Goal: Task Accomplishment & Management: Use online tool/utility

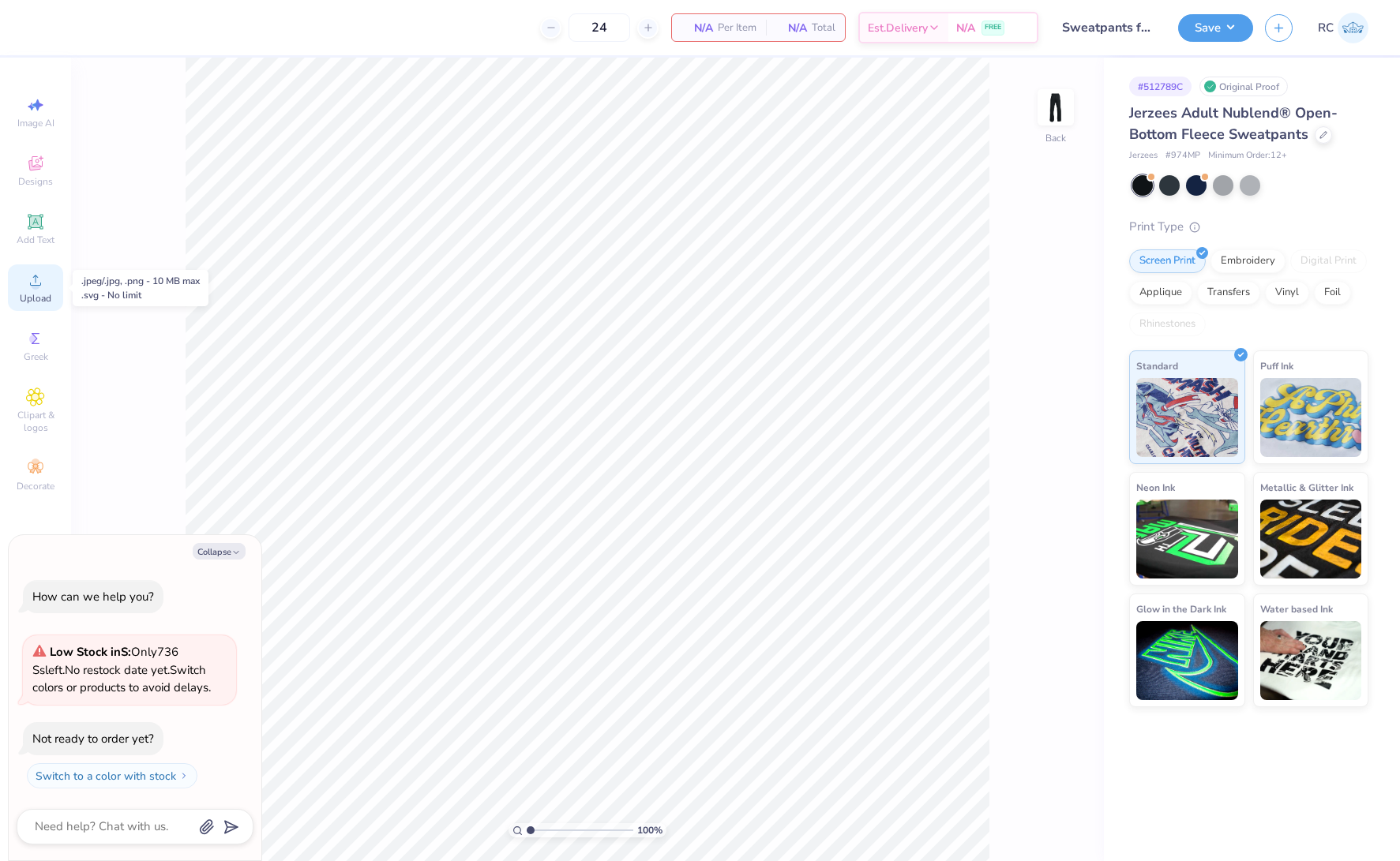
click at [50, 288] on div "Upload" at bounding box center [35, 288] width 55 height 46
type textarea "x"
type input "1.22152498603933"
type textarea "x"
type input "1.22152498603933"
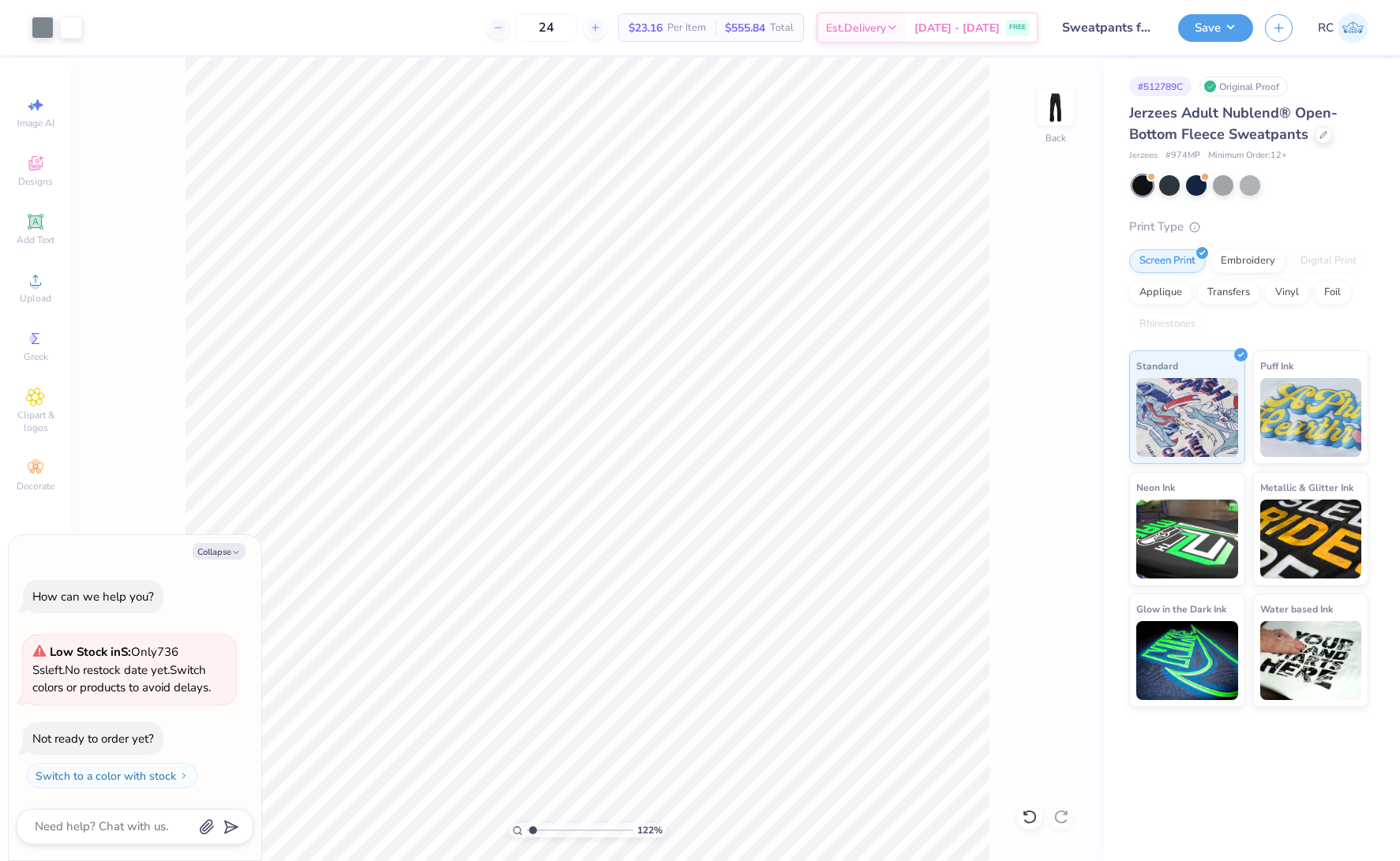
type textarea "x"
type input "1.22152498603933"
type textarea "x"
type input "1.35006143669128"
type textarea "x"
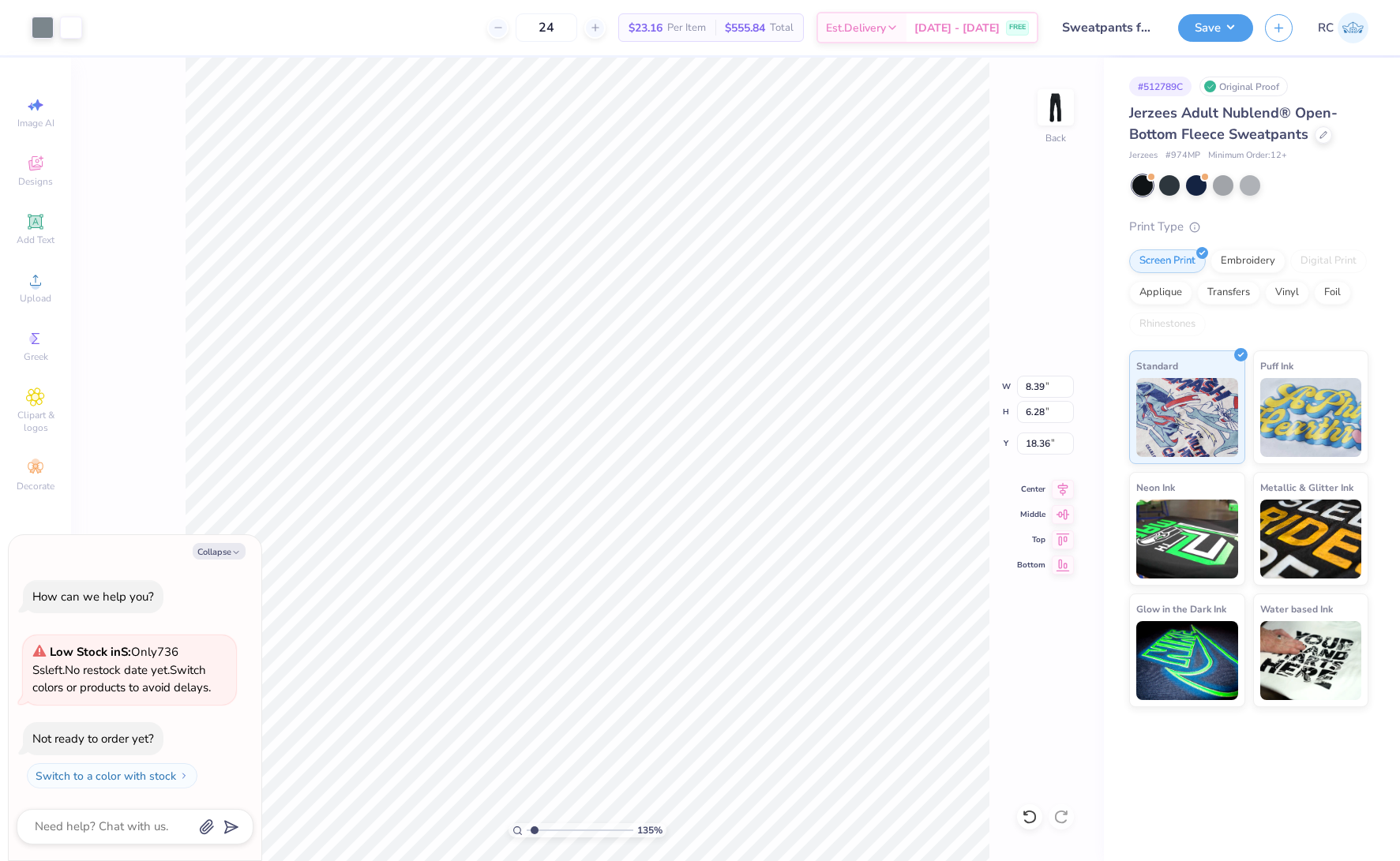
type input "1.35006143669128"
type textarea "x"
type input "2.69"
type input "1.35006143669128"
type textarea "x"
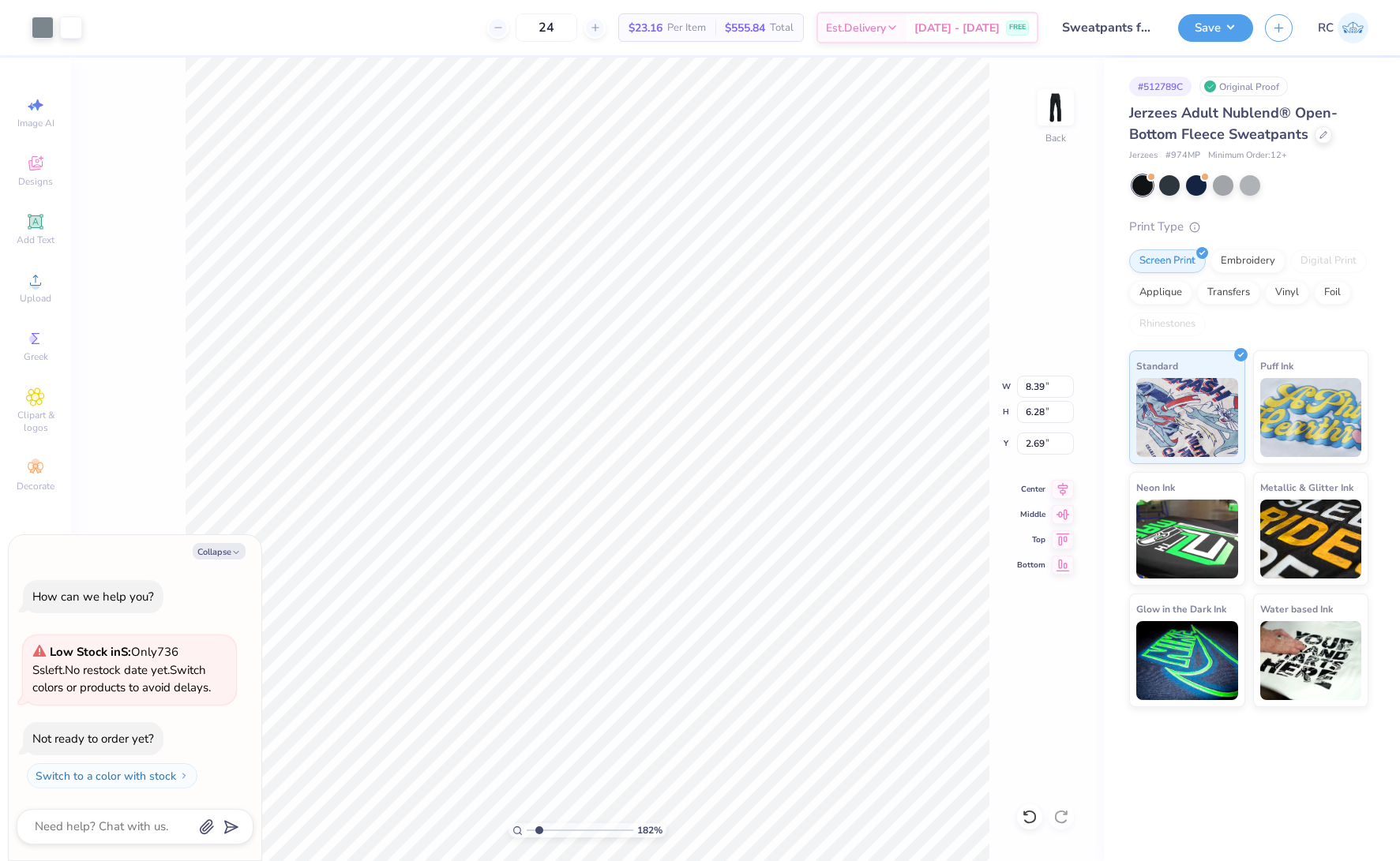
type input "1.82266588284093"
type textarea "x"
type input "1.82266588284093"
type textarea "x"
type input "1.82266588284093"
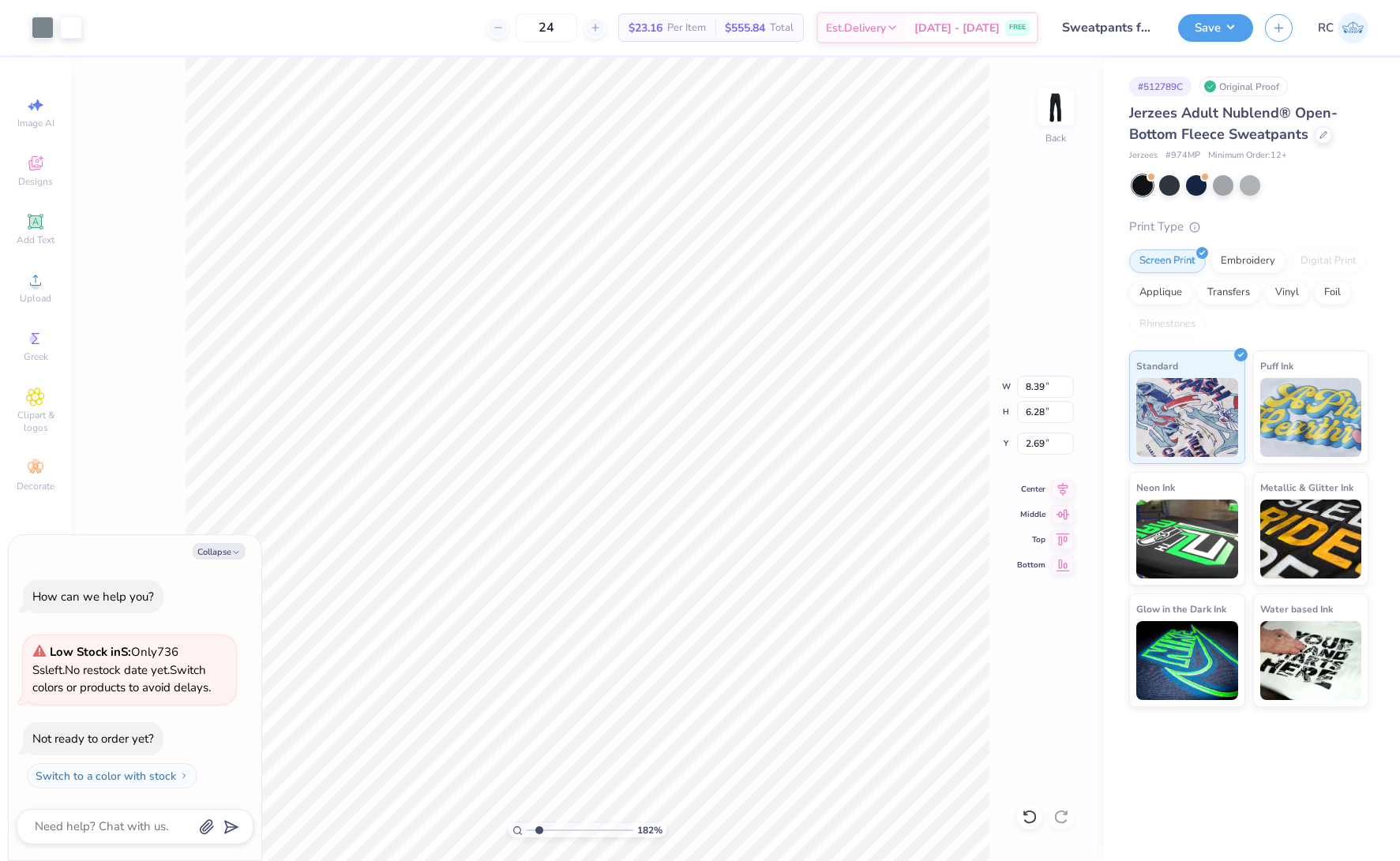
type textarea "x"
click at [1058, 382] on input "8.39" at bounding box center [1046, 387] width 57 height 22
type input "5"
type input "1.82266588284093"
type textarea "x"
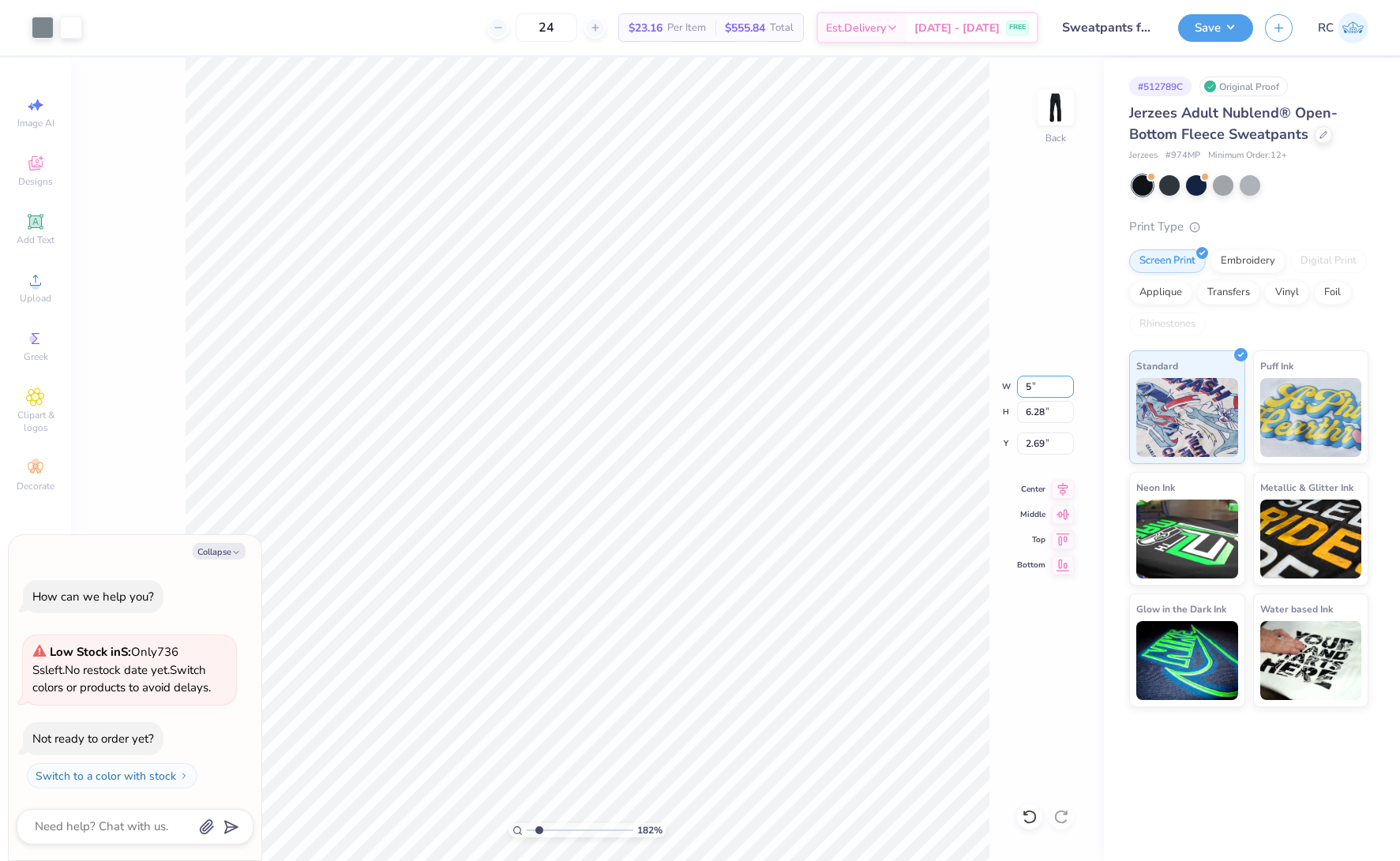
type input "5.00"
type input "3.74"
type input "3.96"
type input "2.22643191709162"
type textarea "x"
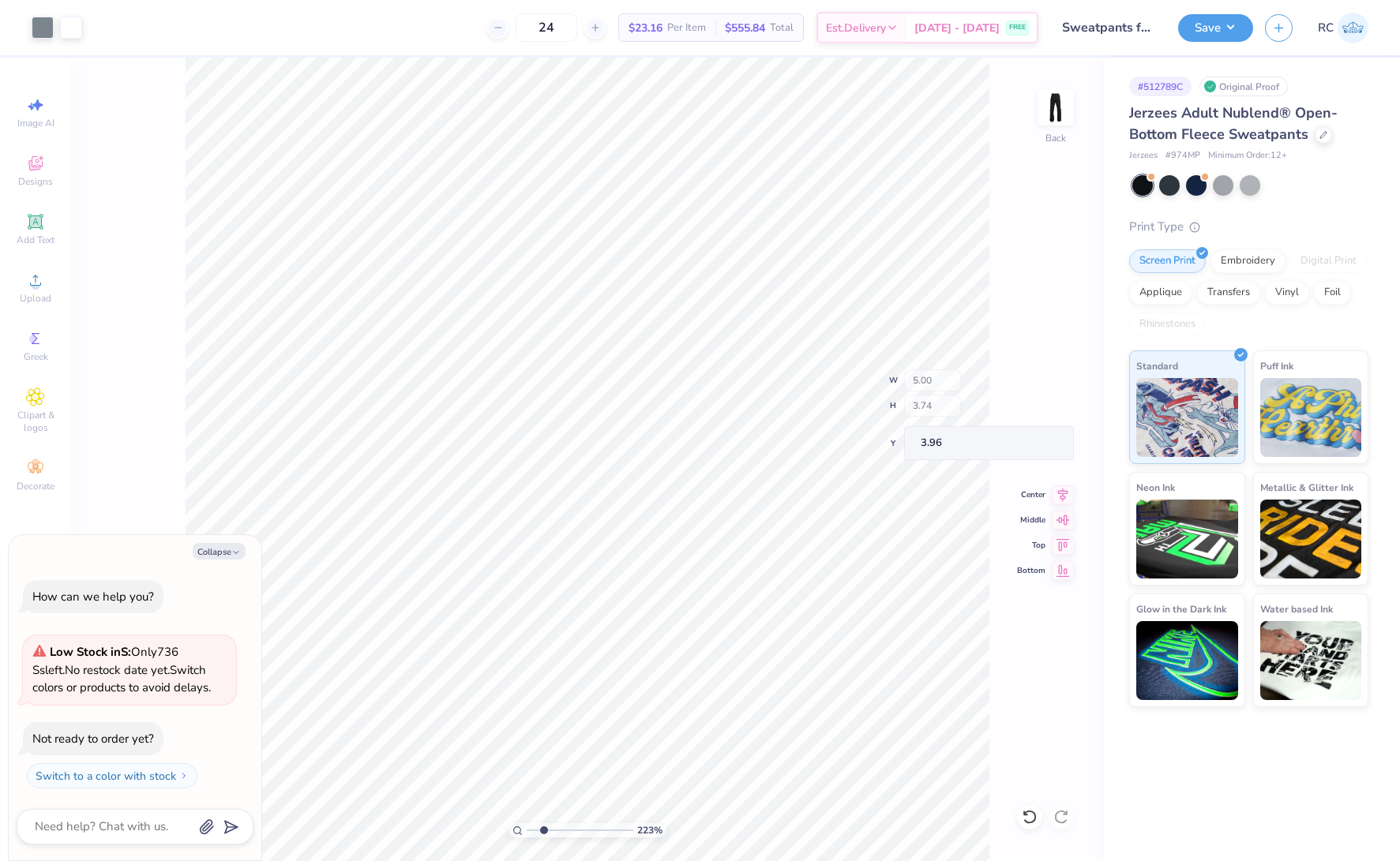
type input "2.22643191709162"
type textarea "x"
type input "2.22643191709162"
type textarea "x"
type input "2.22643191709162"
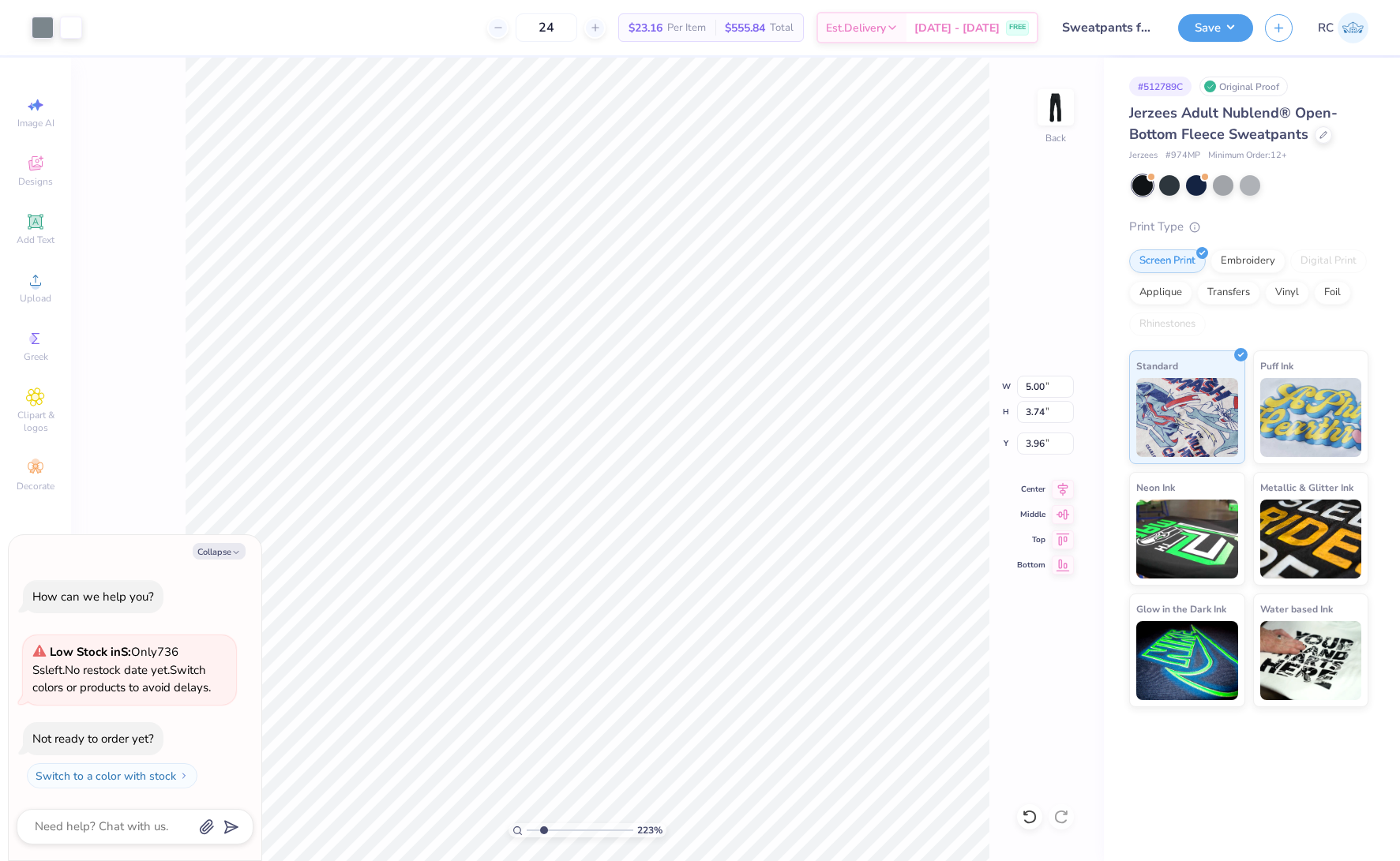
type textarea "x"
type input "2.71964221644285"
type textarea "x"
type input "2.22643191709162"
type textarea "x"
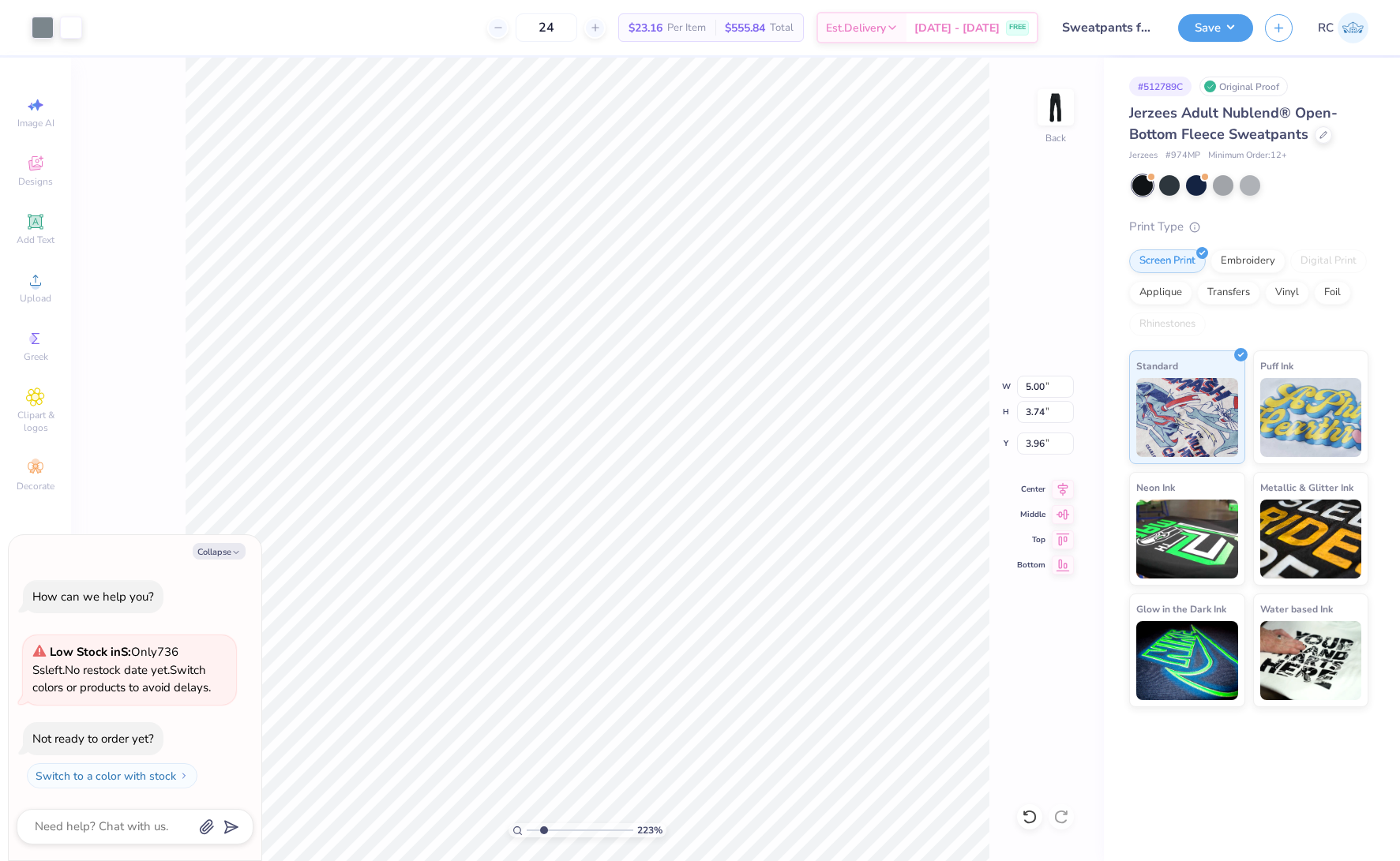
type input "2.22643191709162"
type textarea "x"
click at [1051, 387] on input "5.00" at bounding box center [1046, 387] width 57 height 22
click at [1032, 445] on input "2.92" at bounding box center [1046, 443] width 57 height 22
type input "3.00"
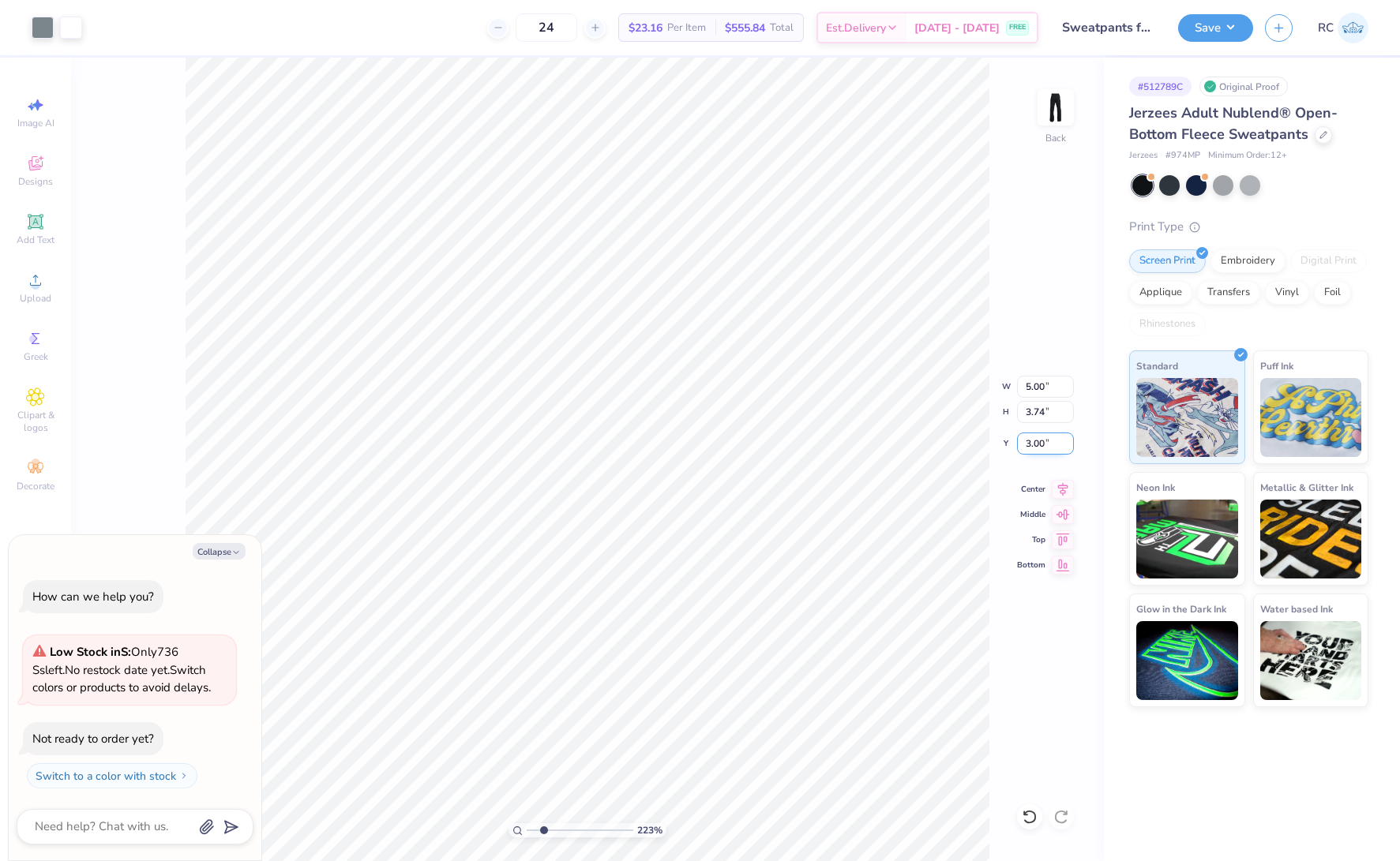
type input "2.22643191709162"
type textarea "x"
type input "2.22643191709162"
type textarea "x"
type input "2.22643191709162"
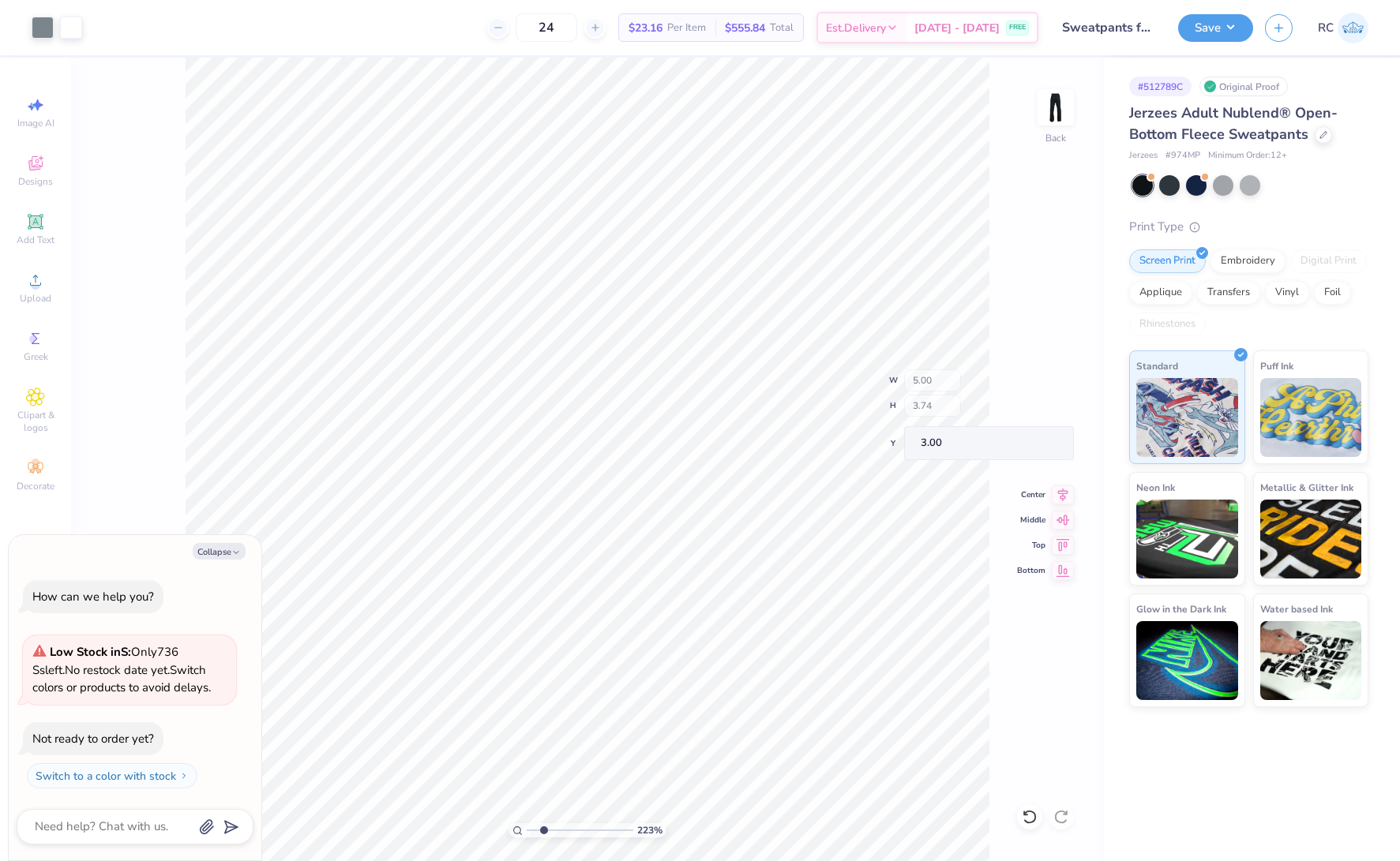
type textarea "x"
type input "2.71964221644285"
type textarea "x"
type input "2.71964221644285"
type textarea "x"
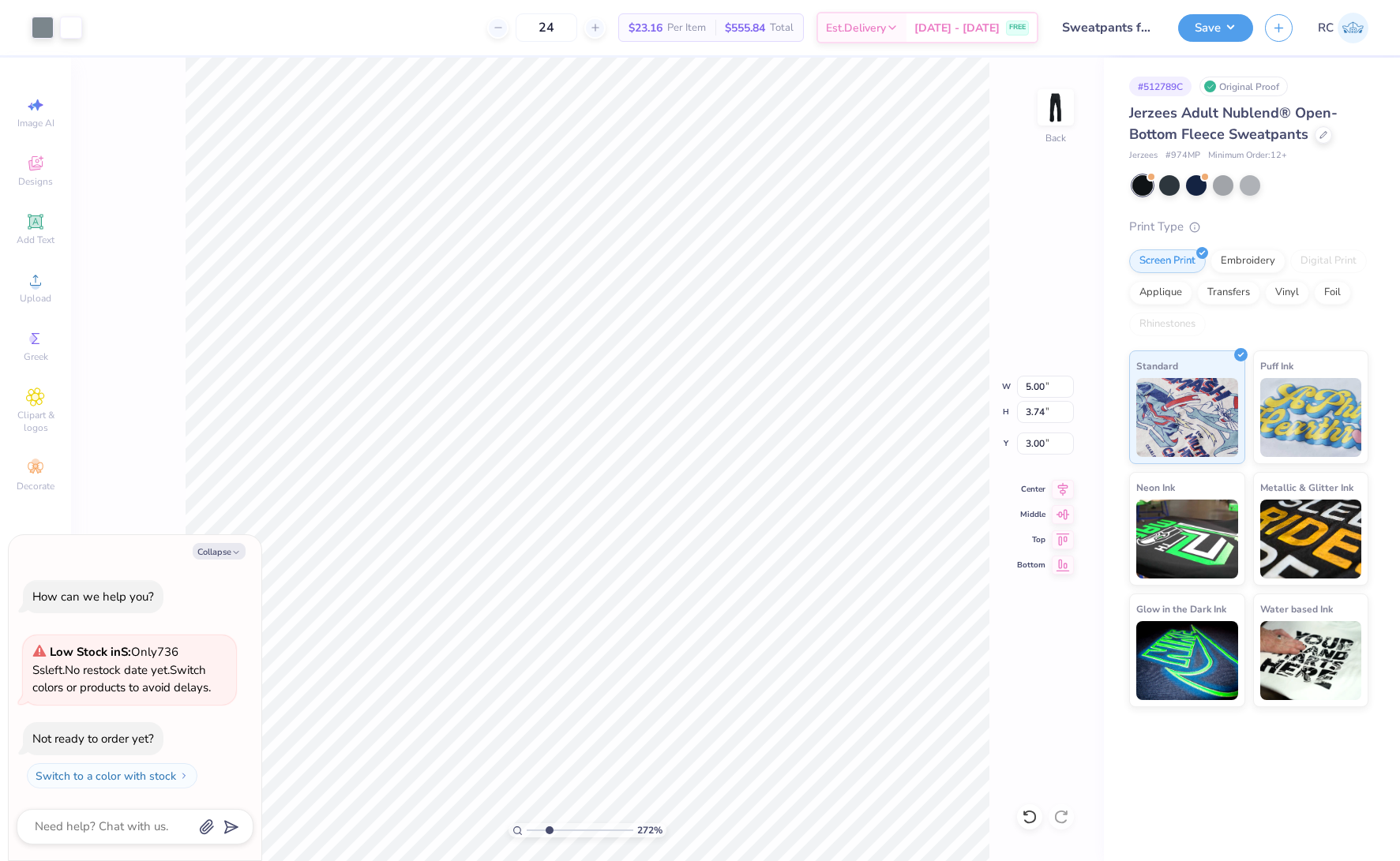
type input "2.71964221644285"
type textarea "x"
click at [1043, 444] on input "2.96" at bounding box center [1046, 443] width 57 height 22
type input "3"
type input "2.71964221644285"
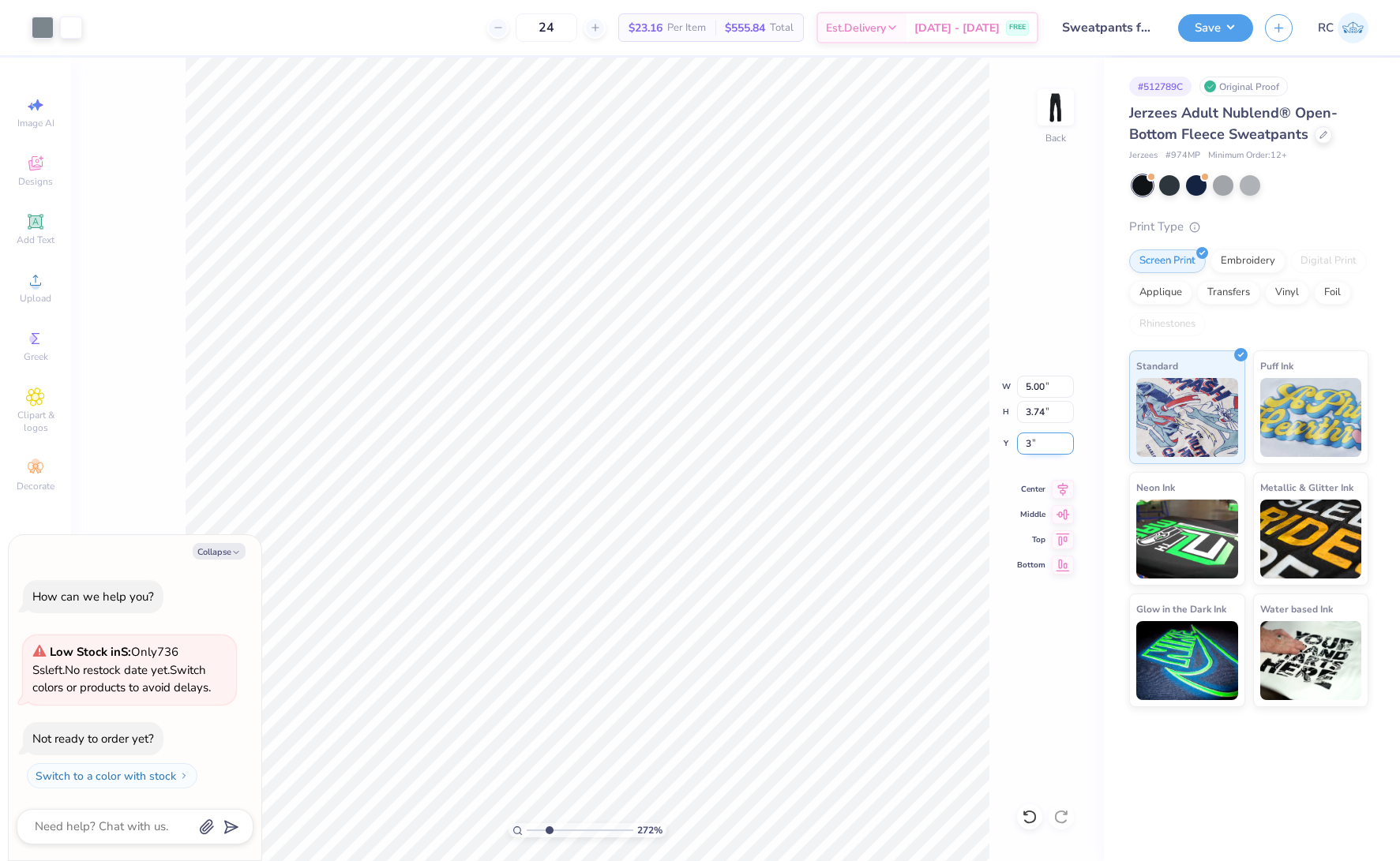
type textarea "x"
type input "3.00"
type input "2.71964221644285"
type textarea "x"
type input "1"
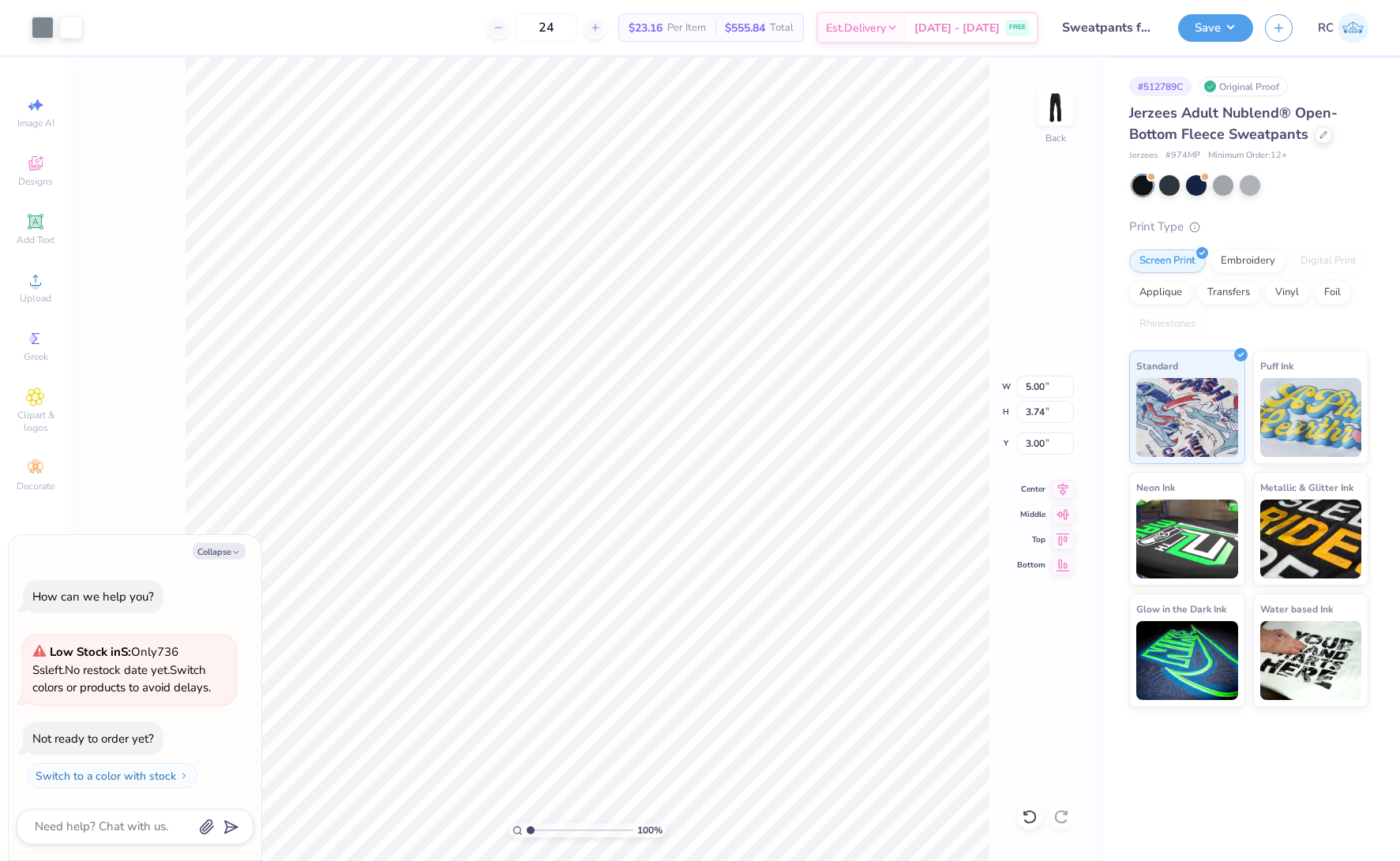
type textarea "x"
type input "1.22152498603933"
type textarea "x"
type input "1.22152498603933"
type textarea "x"
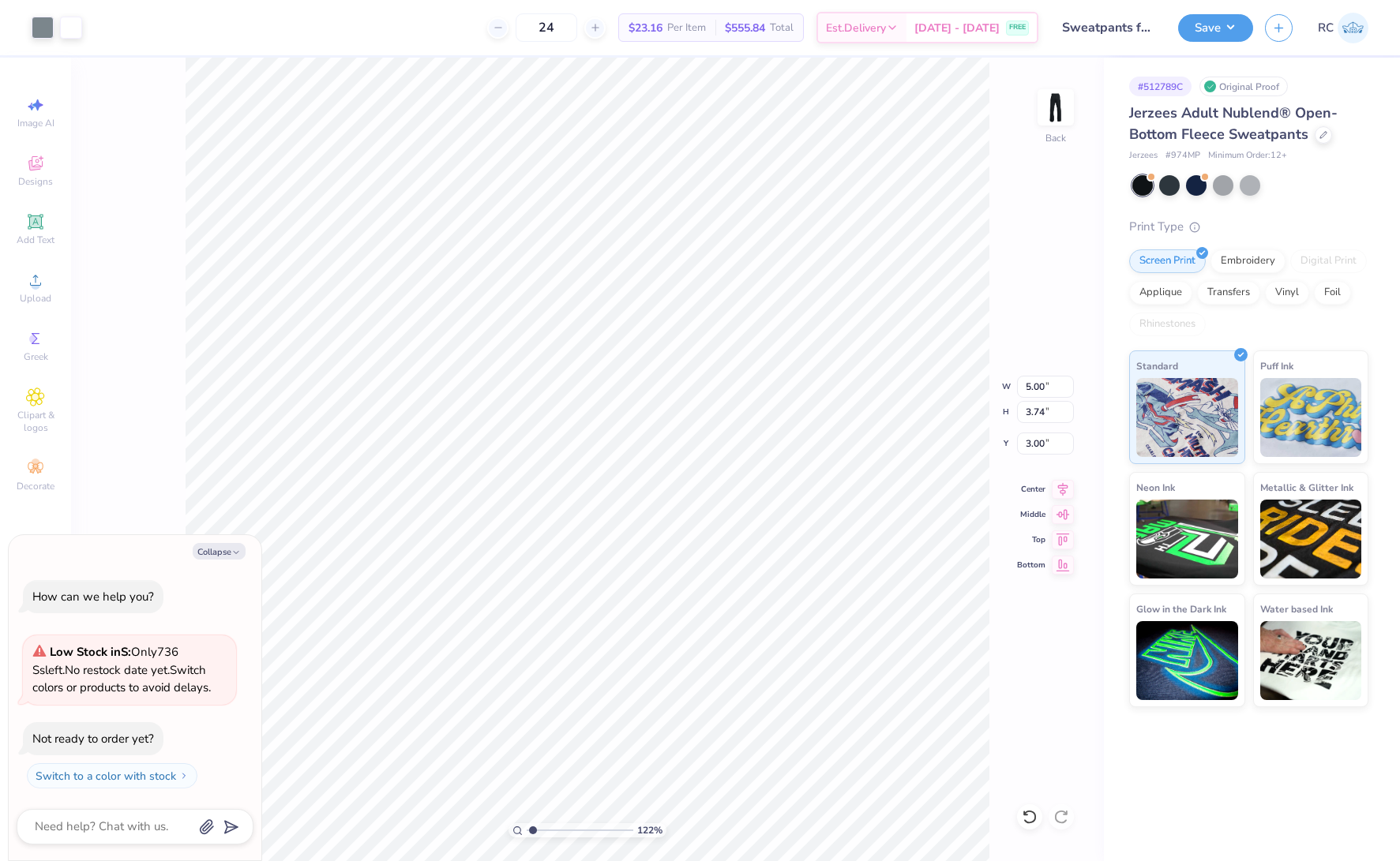
type input "1.22152498603933"
type textarea "x"
type input "1.22152498603933"
type textarea "x"
type input "1.22152498603933"
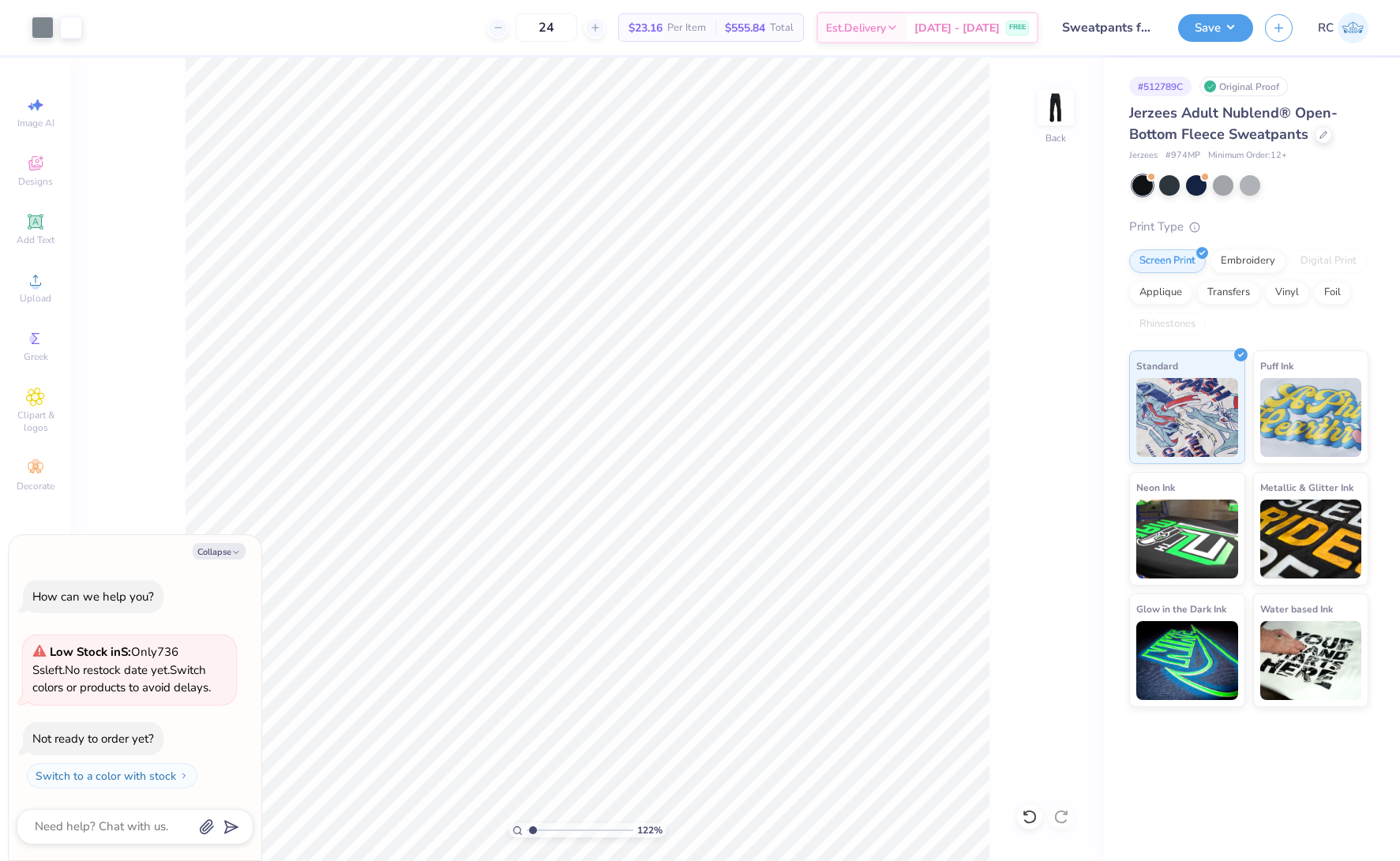
type textarea "x"
type input "1.22152498603933"
type textarea "x"
type input "1.22152498603933"
type textarea "x"
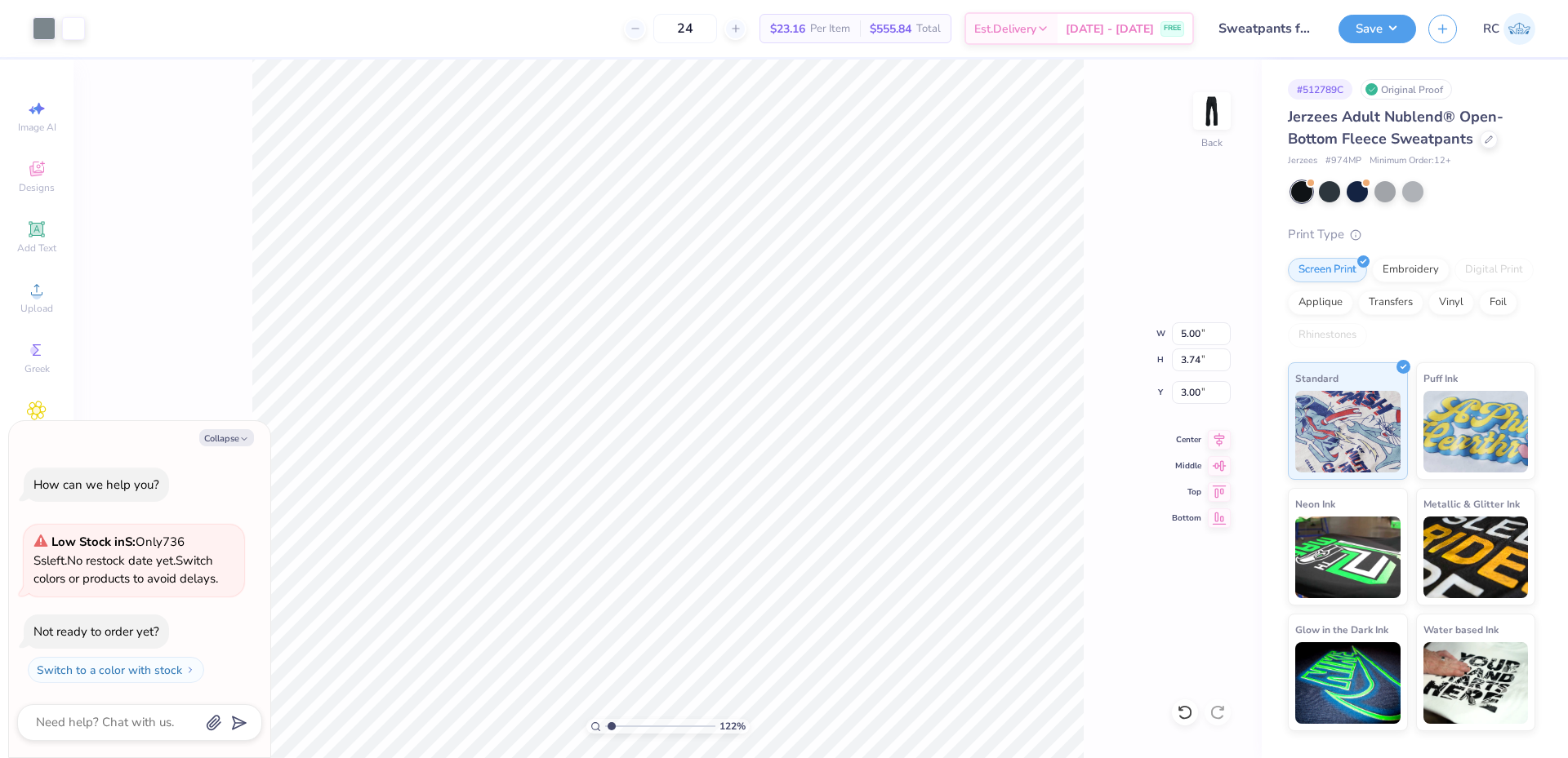
type input "1.22152498603933"
type textarea "x"
type input "1"
type textarea "x"
